Goal: Transaction & Acquisition: Purchase product/service

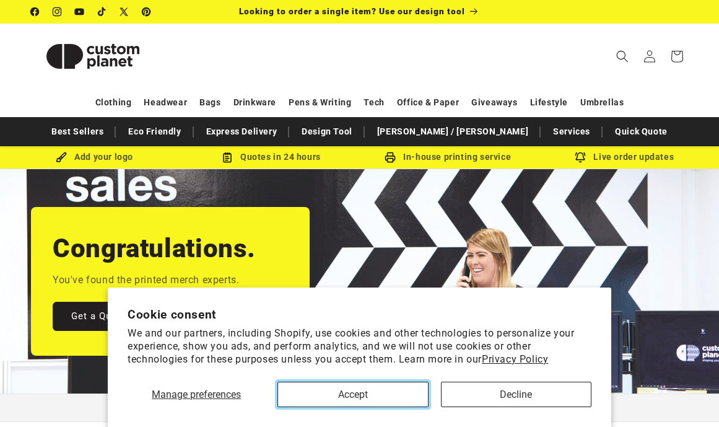
click at [361, 398] on button "Accept" at bounding box center [352, 394] width 151 height 25
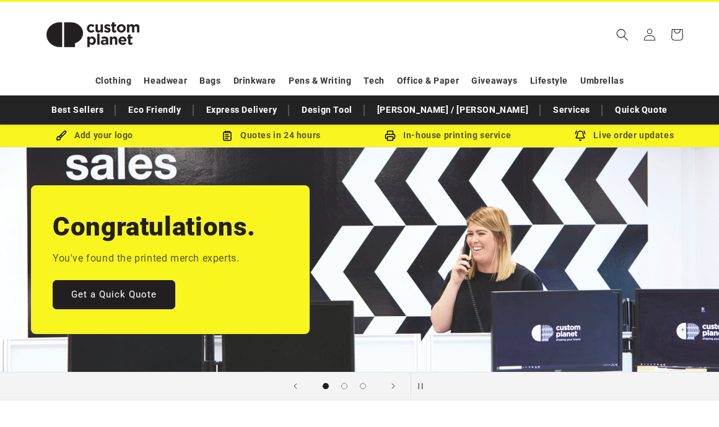
scroll to position [22, 0]
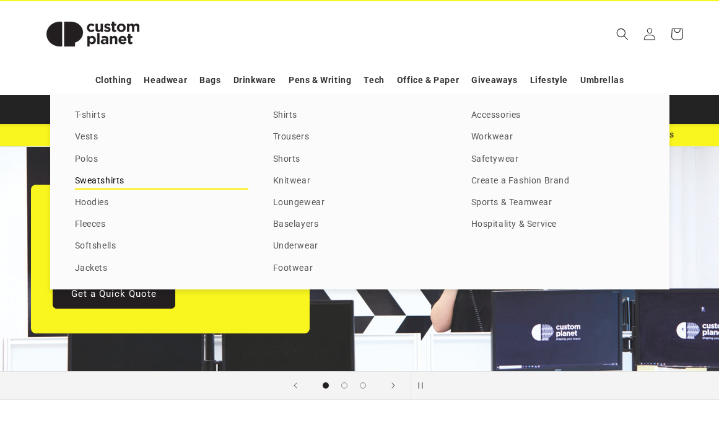
click at [94, 183] on link "Sweatshirts" at bounding box center [161, 181] width 173 height 17
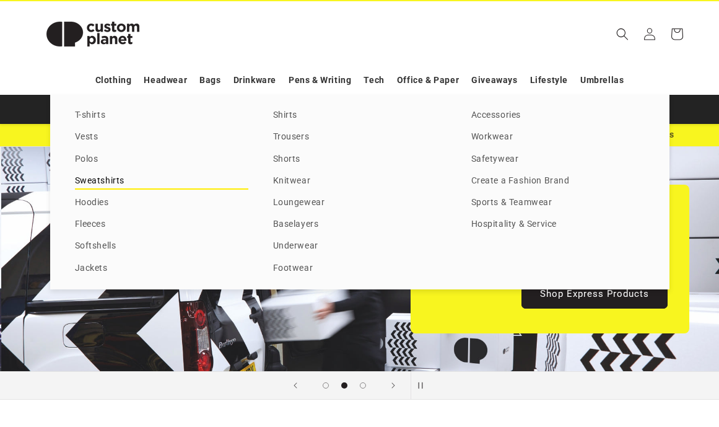
scroll to position [0, 719]
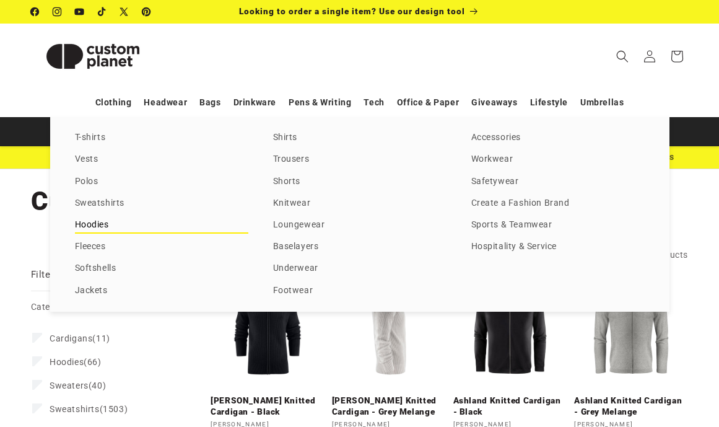
click at [85, 219] on link "Hoodies" at bounding box center [161, 225] width 173 height 17
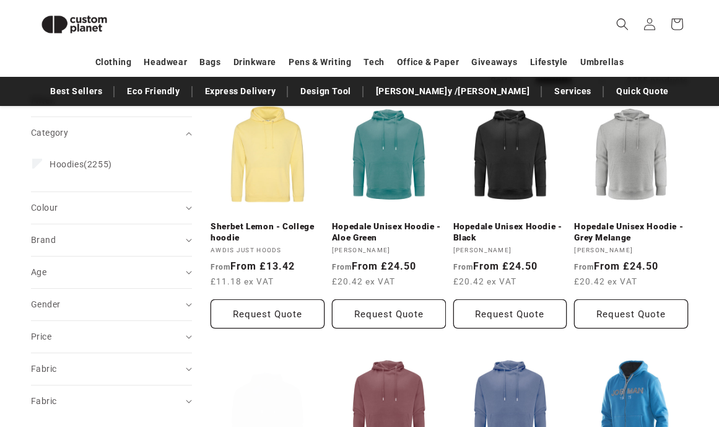
scroll to position [151, 0]
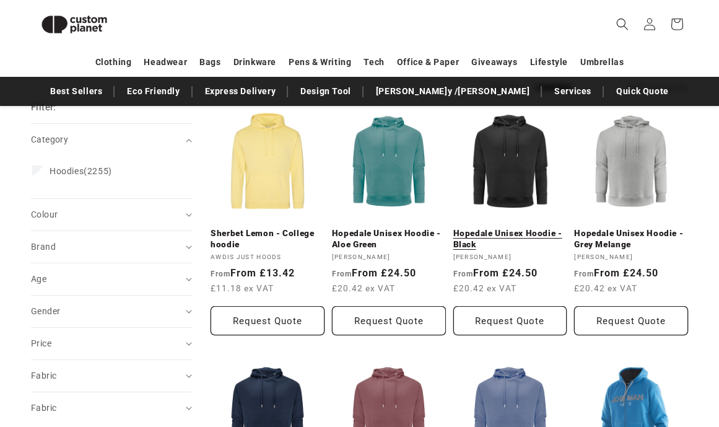
click at [512, 228] on link "Hopedale Unisex Hoodie - Black" at bounding box center [510, 239] width 114 height 22
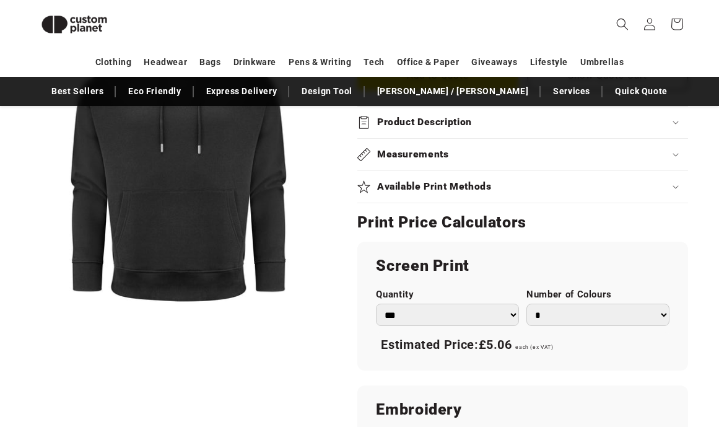
scroll to position [578, 0]
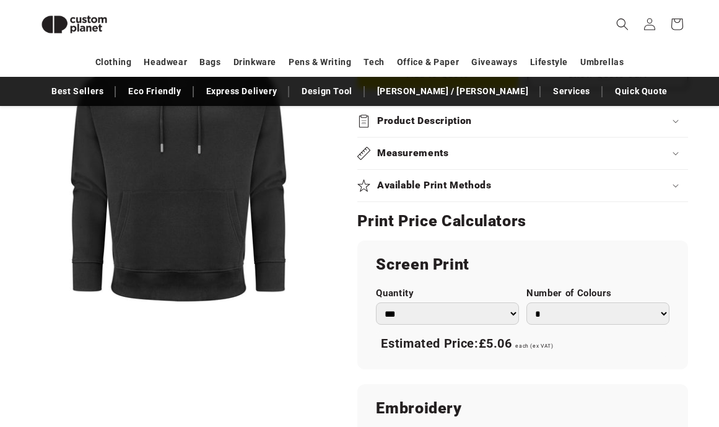
click at [672, 190] on div "Available Print Methods" at bounding box center [522, 185] width 331 height 13
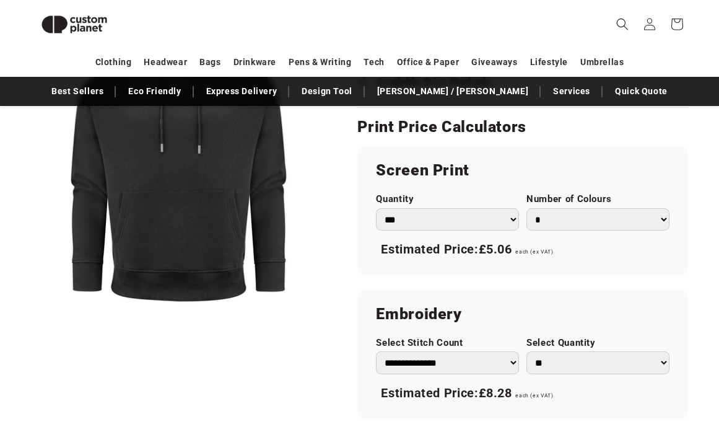
scroll to position [688, 0]
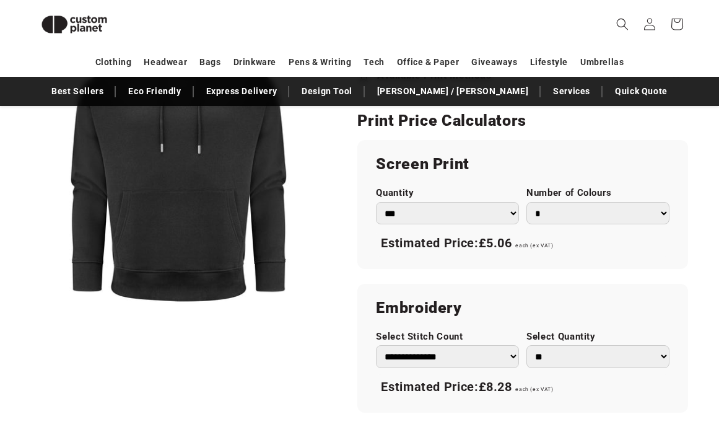
click at [445, 222] on select "*** *** *** **** **** **** ***** *****" at bounding box center [447, 213] width 143 height 23
